Goal: Task Accomplishment & Management: Manage account settings

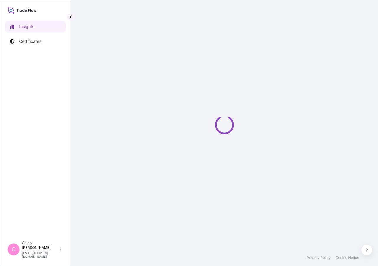
select select "2025"
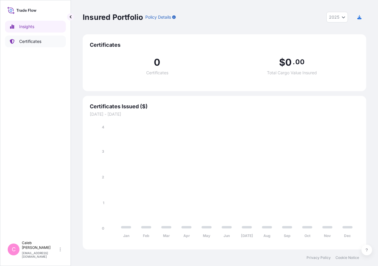
click at [22, 44] on link "Certificates" at bounding box center [35, 41] width 61 height 12
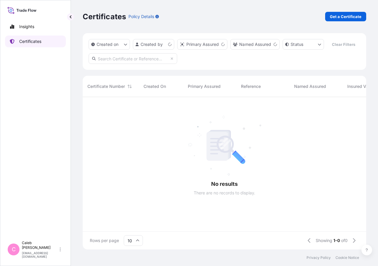
scroll to position [138, 279]
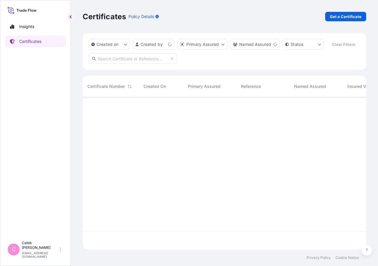
click at [119, 70] on div "Created on Created by Primary Assured Named Assured Status Clear Filters" at bounding box center [225, 51] width 284 height 37
click at [142, 64] on input "text" at bounding box center [133, 58] width 89 height 11
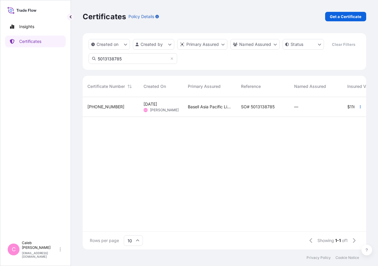
type input "5013138785"
click at [264, 117] on div "SO# 5013138785" at bounding box center [262, 107] width 53 height 20
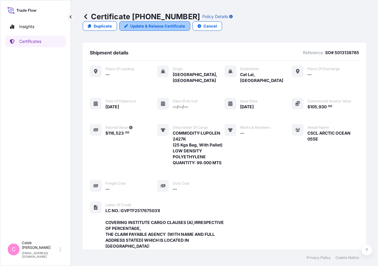
click at [185, 23] on p "Update & Reissue Certificate" at bounding box center [157, 26] width 55 height 6
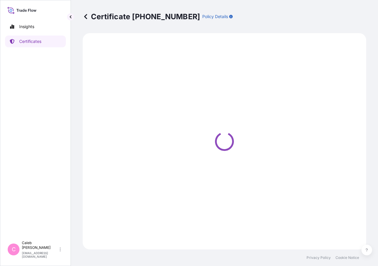
select select "Sea"
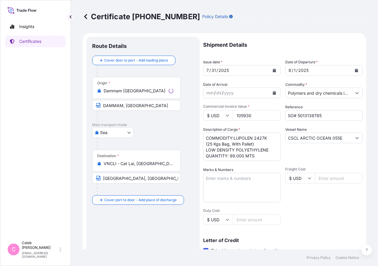
select select "32034"
click at [355, 71] on icon "Calendar" at bounding box center [356, 71] width 3 height 4
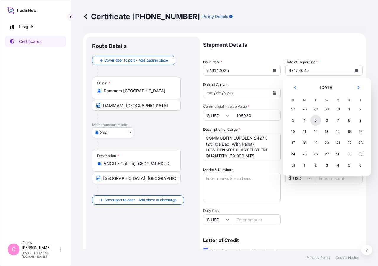
click at [315, 121] on div "5" at bounding box center [316, 120] width 11 height 11
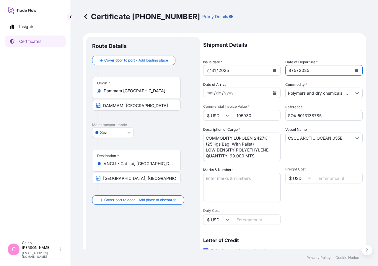
click at [272, 72] on button "Calendar" at bounding box center [274, 70] width 9 height 9
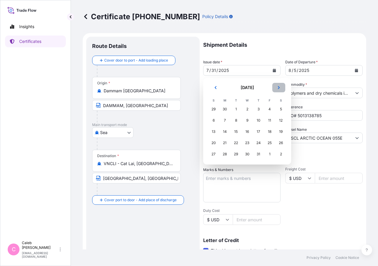
click at [278, 87] on icon "Next" at bounding box center [279, 88] width 4 height 4
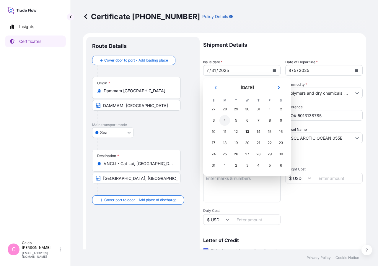
click at [225, 122] on div "4" at bounding box center [225, 120] width 11 height 11
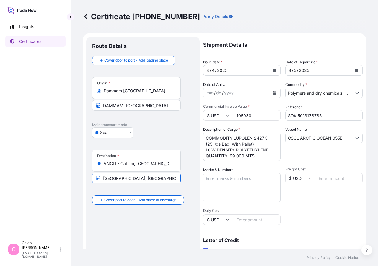
scroll to position [0, 98]
drag, startPoint x: 170, startPoint y: 176, endPoint x: 249, endPoint y: 184, distance: 79.6
click at [181, 183] on input "[GEOGRAPHIC_DATA], [GEOGRAPHIC_DATA] VIA PORT OF DISCHARGE: [GEOGRAPHIC_DATA], …" at bounding box center [136, 178] width 89 height 11
click at [132, 181] on input "[GEOGRAPHIC_DATA], [GEOGRAPHIC_DATA] VIA PORT OF DISCHARGE: [GEOGRAPHIC_DATA], …" at bounding box center [136, 178] width 89 height 11
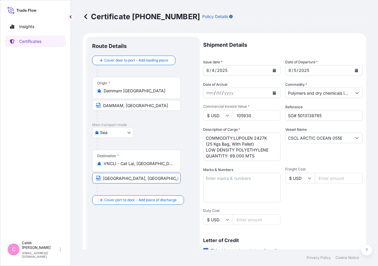
drag, startPoint x: 118, startPoint y: 178, endPoint x: 58, endPoint y: 178, distance: 59.1
click at [92, 178] on input "[GEOGRAPHIC_DATA], [GEOGRAPHIC_DATA] VIA PORT OF DISCHARGE: [GEOGRAPHIC_DATA], …" at bounding box center [136, 178] width 89 height 11
click at [147, 188] on div at bounding box center [139, 189] width 84 height 12
click at [158, 186] on div at bounding box center [139, 189] width 84 height 12
click at [147, 187] on div at bounding box center [139, 189] width 84 height 12
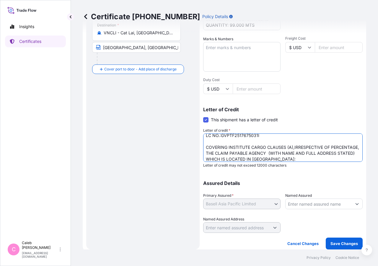
scroll to position [5, 0]
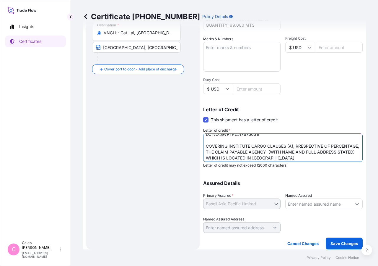
click at [289, 148] on textarea "LC NO.:GVPTF2517675031I COVERING INSTITUTE CARGO CLAUSES (A),IRRESPECTIVE OF PE…" at bounding box center [283, 147] width 160 height 28
drag, startPoint x: 212, startPoint y: 145, endPoint x: 293, endPoint y: 146, distance: 81.0
click at [293, 146] on textarea "LC NO.:GVPTF2517675031I COVERING INSTITUTE CARGO CLAUSES (A),IRRESPECTIVE OF PE…" at bounding box center [283, 147] width 160 height 28
click at [298, 145] on textarea "LC NO.:GVPTF2517675031I COVERING INSTITUTE CARGO CLAUSES (A),IRRESPECTIVE OF PE…" at bounding box center [283, 147] width 160 height 28
click at [239, 151] on textarea "LC NO.:GVPTF2517675031I COVERING INSTITUTE CARGO CLAUSES (A),IRRESPECTIVE OF PE…" at bounding box center [283, 147] width 160 height 28
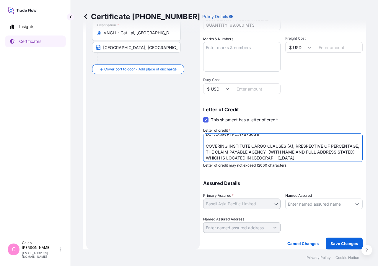
click at [298, 144] on textarea "LC NO.:GVPTF2517675031I COVERING INSTITUTE CARGO CLAUSES (A),IRRESPECTIVE OF PE…" at bounding box center [283, 147] width 160 height 28
drag, startPoint x: 242, startPoint y: 154, endPoint x: 240, endPoint y: 158, distance: 4.2
click at [242, 154] on textarea "LC NO.:GVPTF2517675031I COVERING INSTITUTE CARGO CLAUSES (A),IRRESPECTIVE OF PE…" at bounding box center [283, 147] width 160 height 28
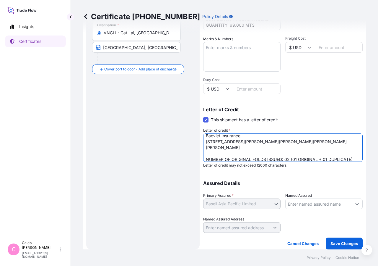
scroll to position [48, 0]
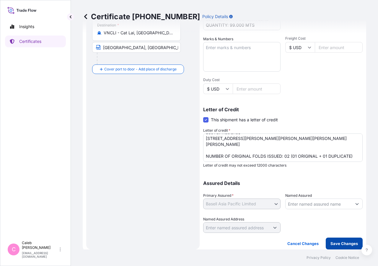
click at [347, 243] on p "Save Changes" at bounding box center [344, 243] width 27 height 6
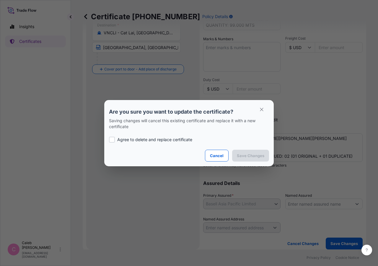
click at [121, 139] on p "Agree to delete and replace certificate" at bounding box center [154, 139] width 75 height 6
checkbox input "true"
click at [260, 156] on p "Save Changes" at bounding box center [250, 155] width 27 height 6
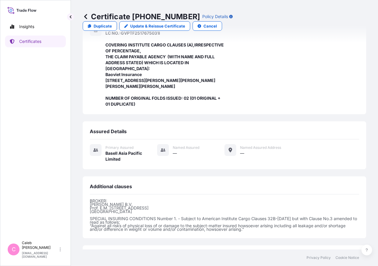
scroll to position [206, 0]
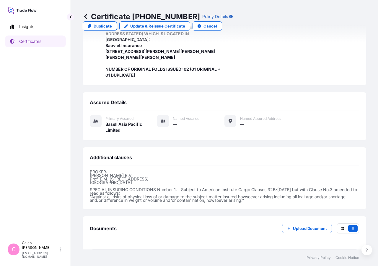
click at [122, 253] on span "Certificate" at bounding box center [115, 256] width 21 height 6
